Goal: Information Seeking & Learning: Compare options

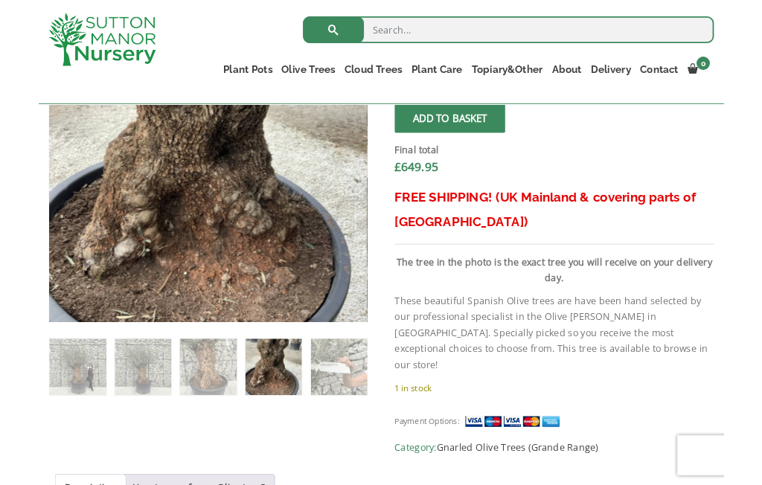
scroll to position [464, 0]
